Goal: Task Accomplishment & Management: Manage account settings

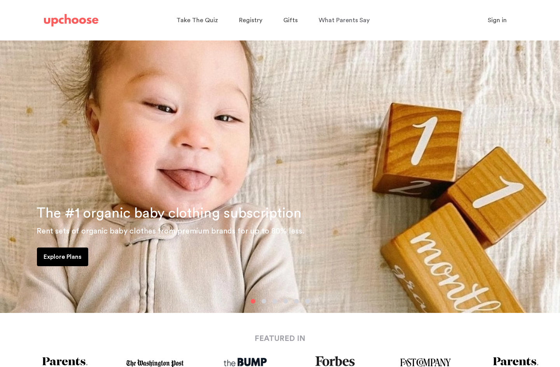
click at [492, 22] on span "Sign in" at bounding box center [497, 20] width 19 height 6
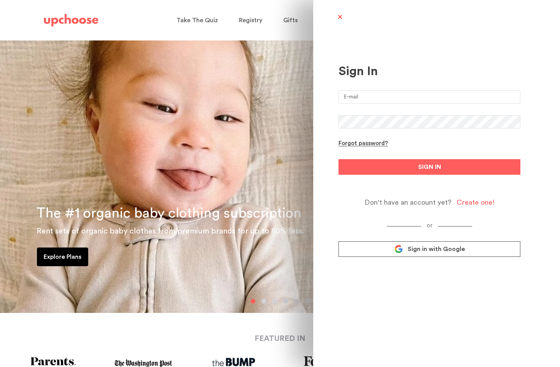
click at [386, 105] on form "Forgot password? SIGN IN Don't have an account yet? Create one!" at bounding box center [430, 148] width 182 height 116
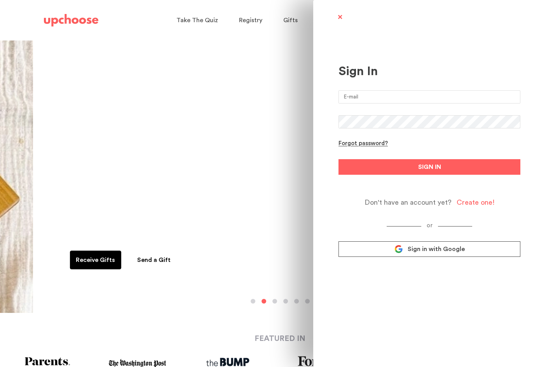
click at [383, 97] on input "email" at bounding box center [430, 96] width 182 height 13
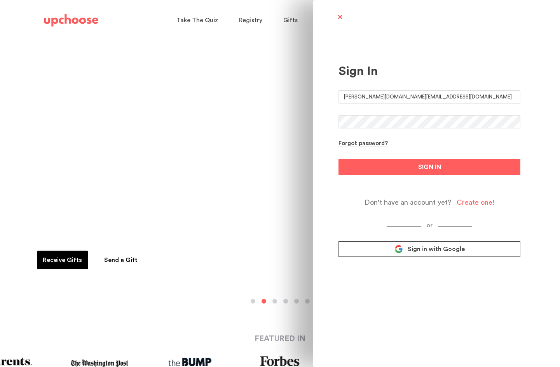
type input "stacy.h.la@gmail.com"
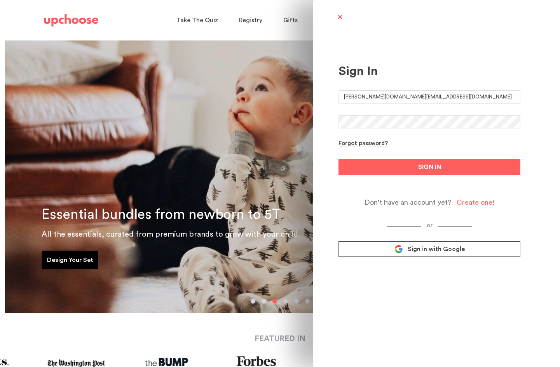
click at [339, 159] on button "SIGN IN" at bounding box center [430, 167] width 182 height 16
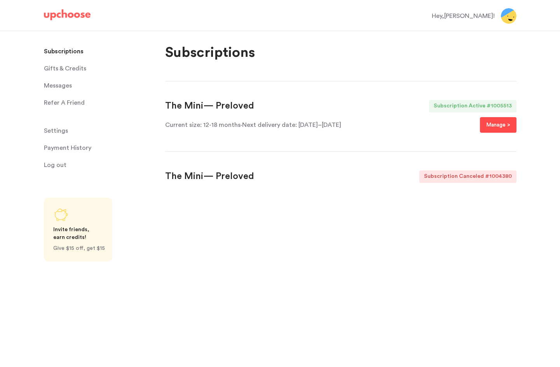
click at [498, 128] on p "Manage >" at bounding box center [498, 124] width 24 height 9
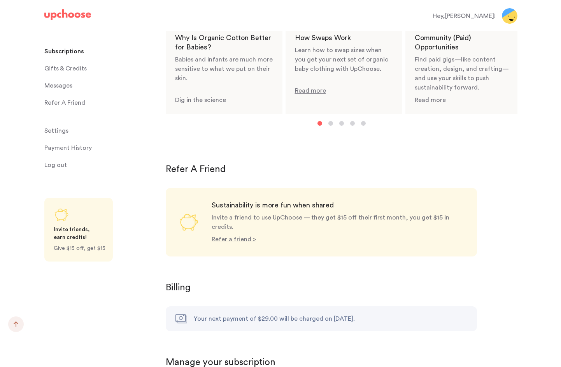
scroll to position [676, 0]
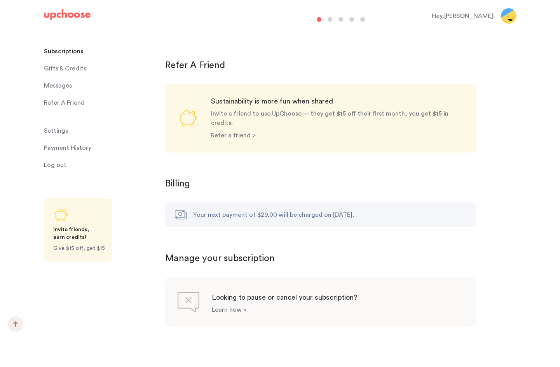
click at [231, 306] on p "Learn how >" at bounding box center [229, 309] width 35 height 6
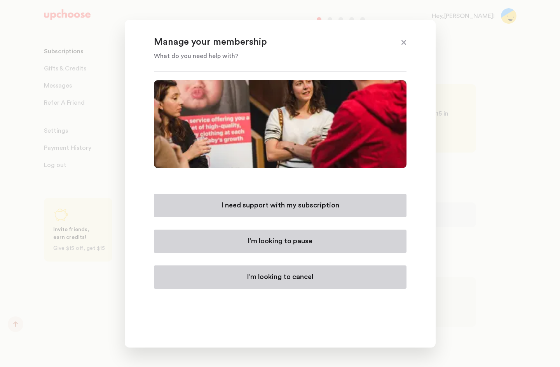
click at [246, 276] on button "I’m looking to cancel" at bounding box center [280, 276] width 253 height 23
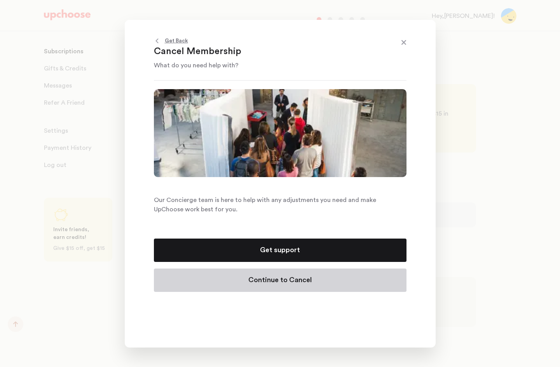
click at [246, 280] on button "Continue to Cancel" at bounding box center [280, 279] width 253 height 23
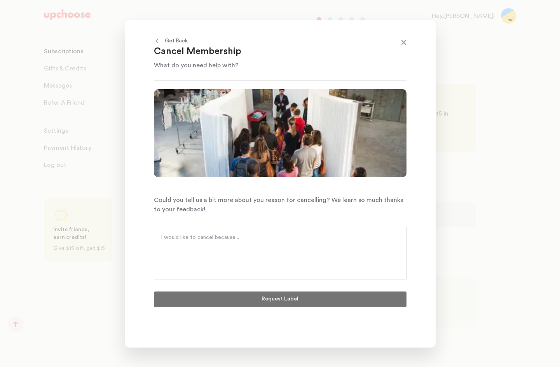
click at [246, 255] on textarea at bounding box center [280, 244] width 239 height 23
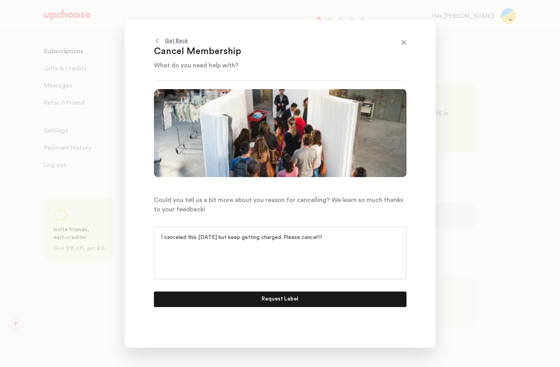
click at [199, 238] on textarea "I canceled this [DATE] but keep getting charged. Please cancel!!!" at bounding box center [280, 244] width 239 height 23
type textarea "I canceled this months ago but keep getting charged. Please cancel!!!"
click at [212, 302] on button "Request Label" at bounding box center [280, 299] width 253 height 16
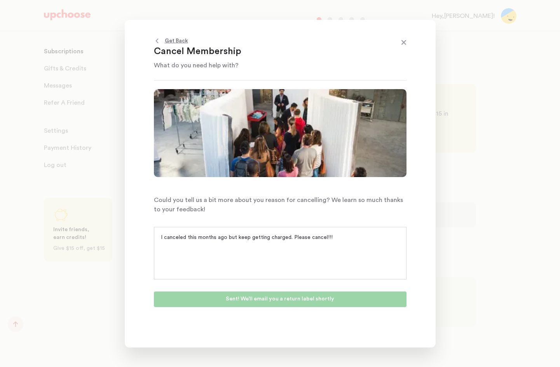
click at [404, 38] on span at bounding box center [404, 43] width 10 height 10
